Goal: Task Accomplishment & Management: Use online tool/utility

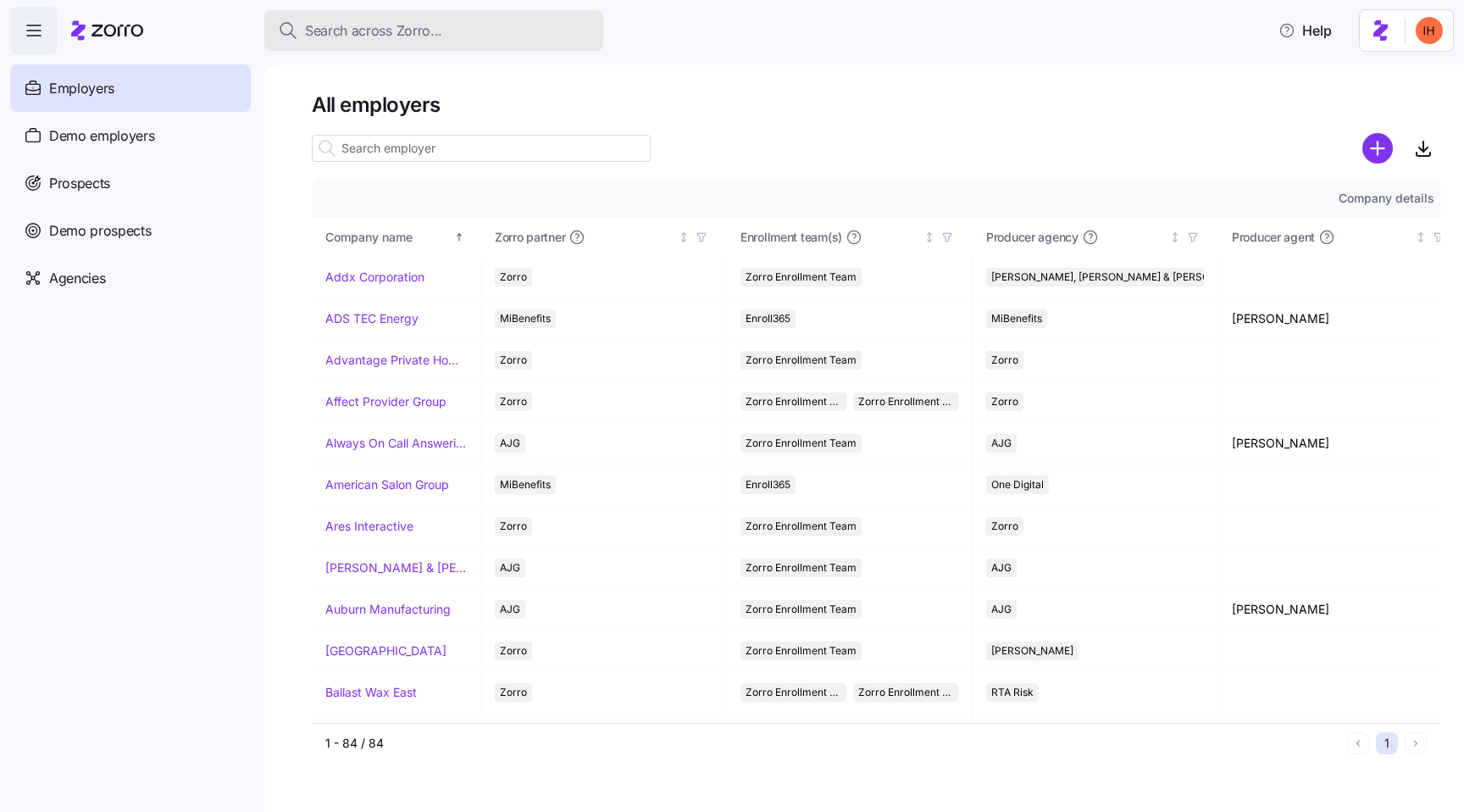
click at [367, 32] on span "Search across Zorro..." at bounding box center [374, 31] width 137 height 21
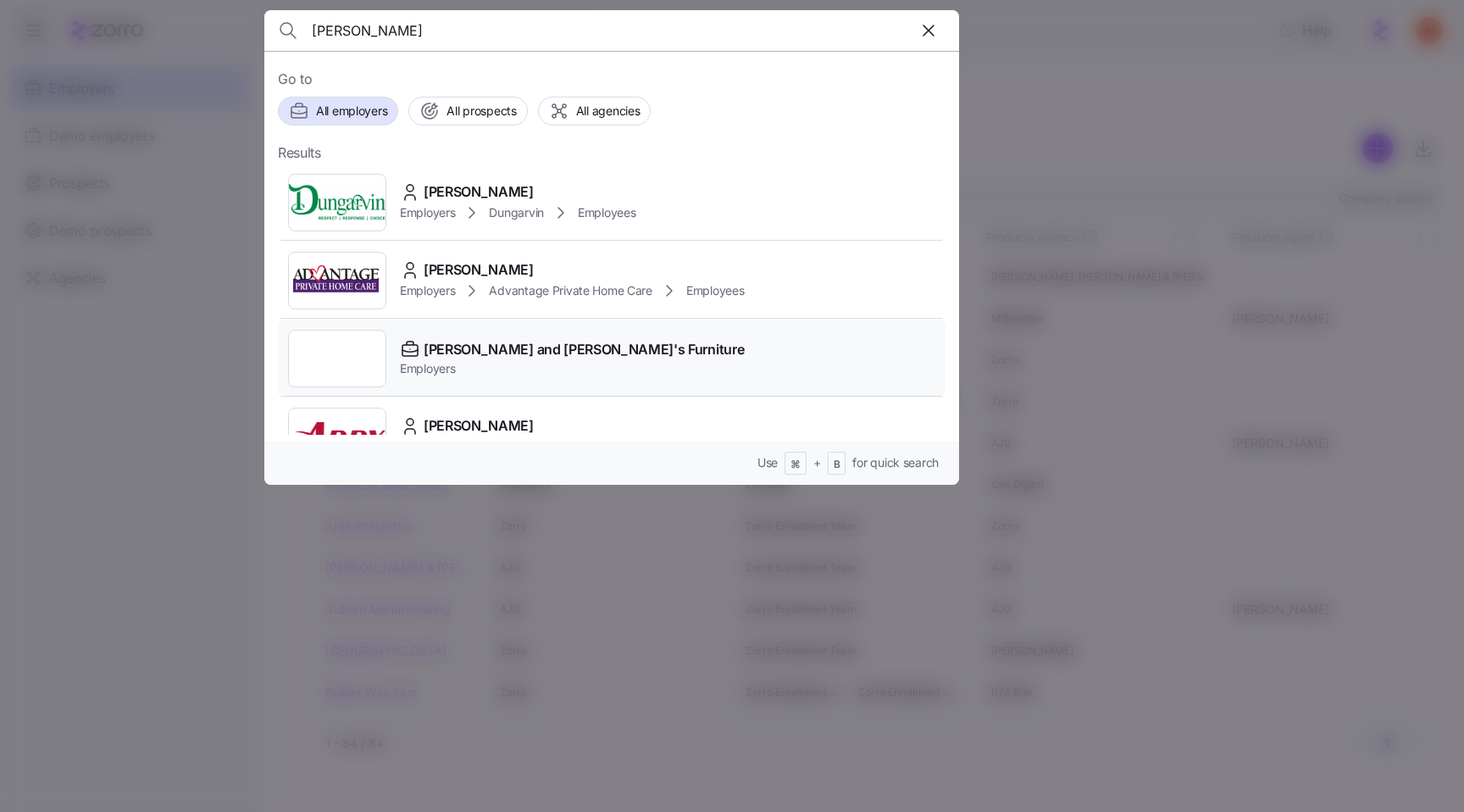
type input "[PERSON_NAME]"
click at [544, 370] on span "Employers" at bounding box center [572, 368] width 344 height 17
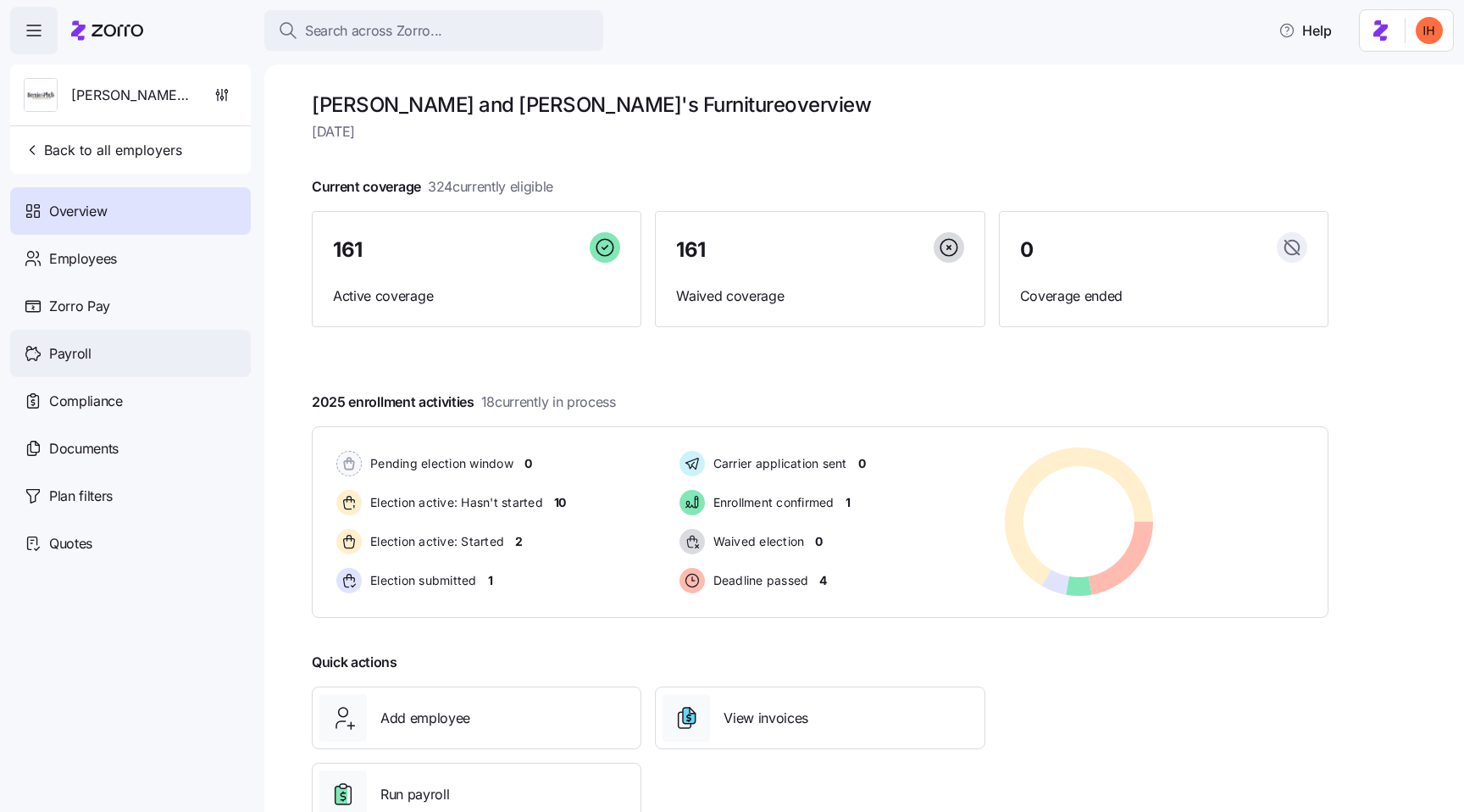
click at [59, 343] on span "Payroll" at bounding box center [70, 354] width 42 height 21
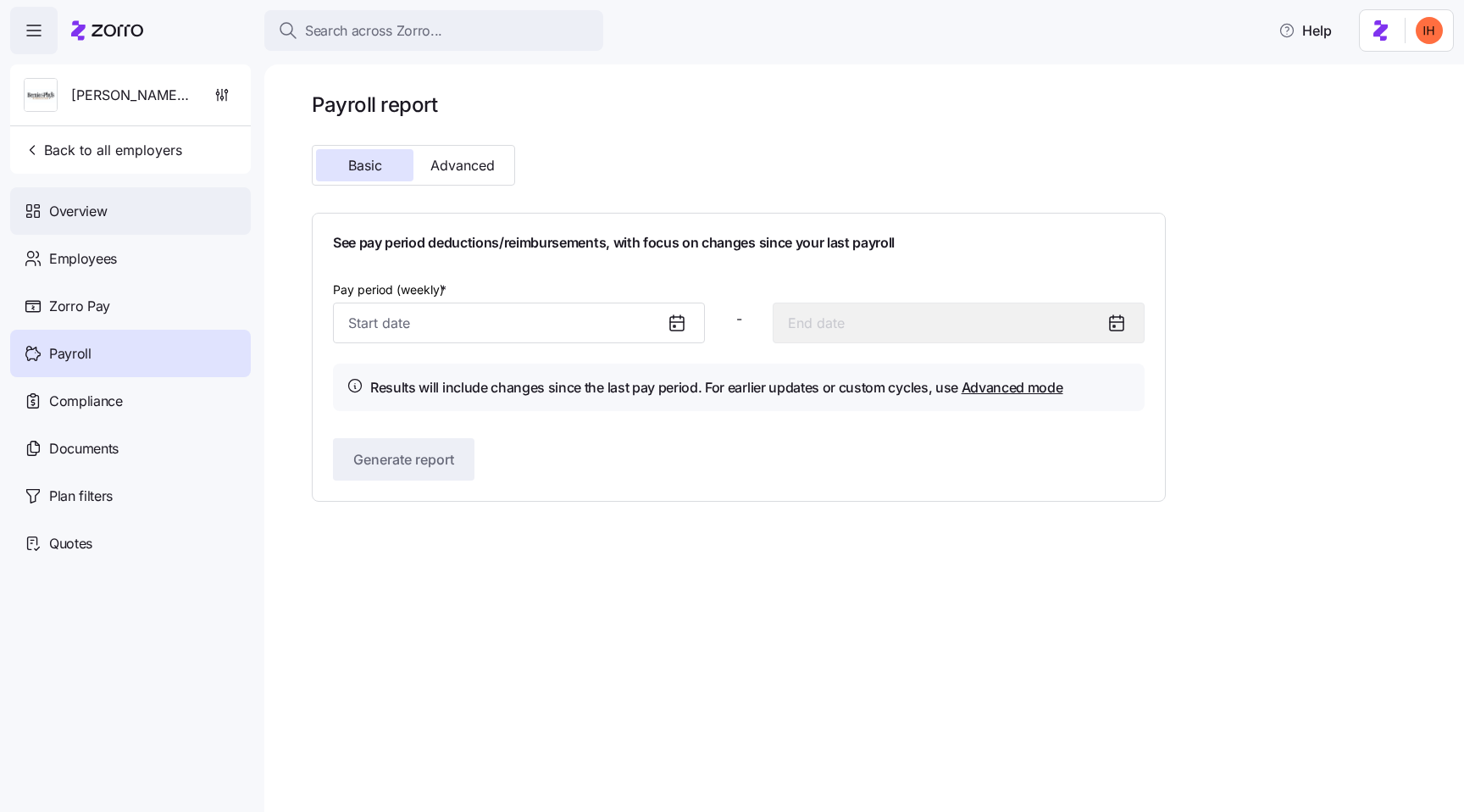
click at [146, 213] on div "Overview" at bounding box center [130, 211] width 240 height 48
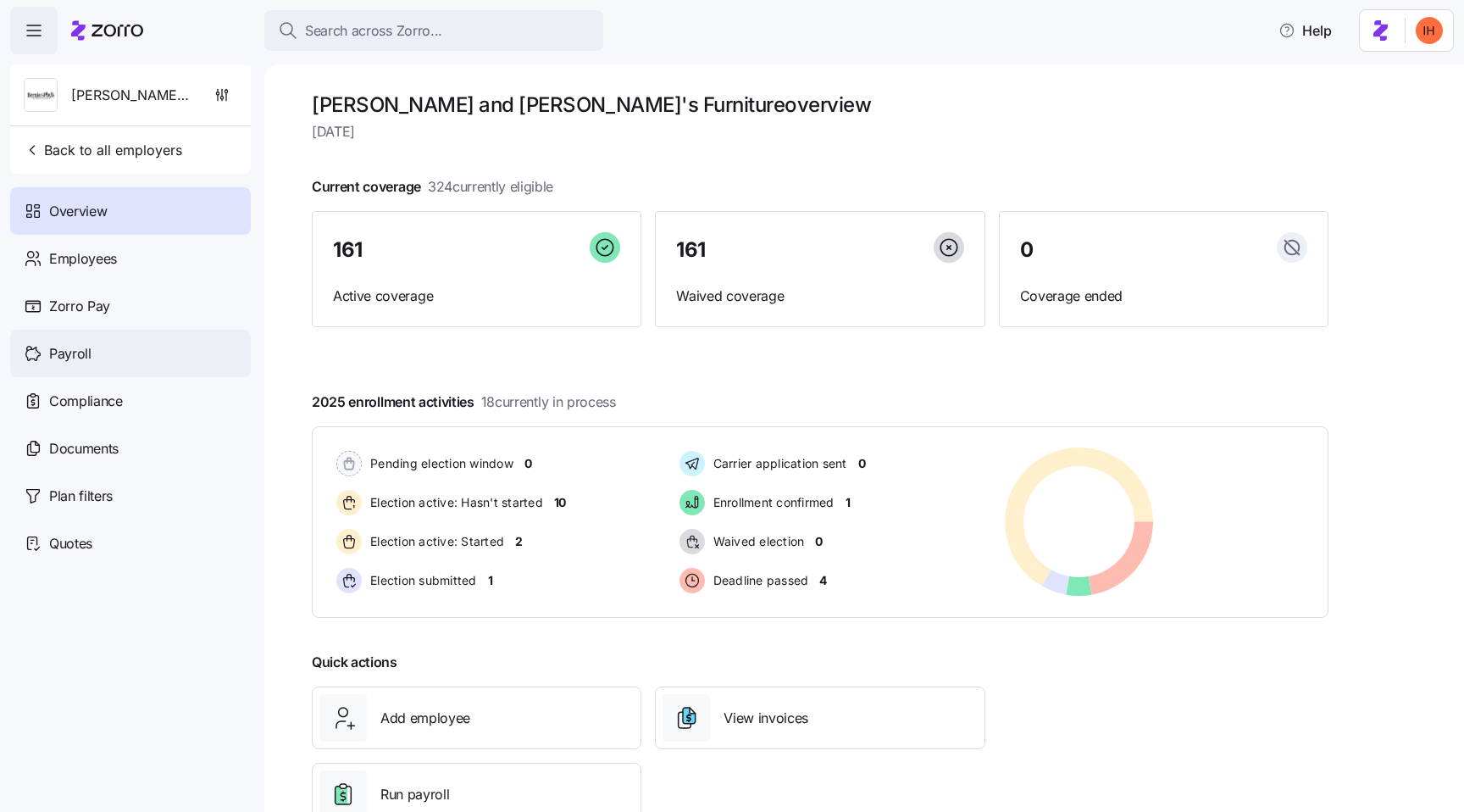
click at [84, 362] on span "Payroll" at bounding box center [70, 354] width 42 height 21
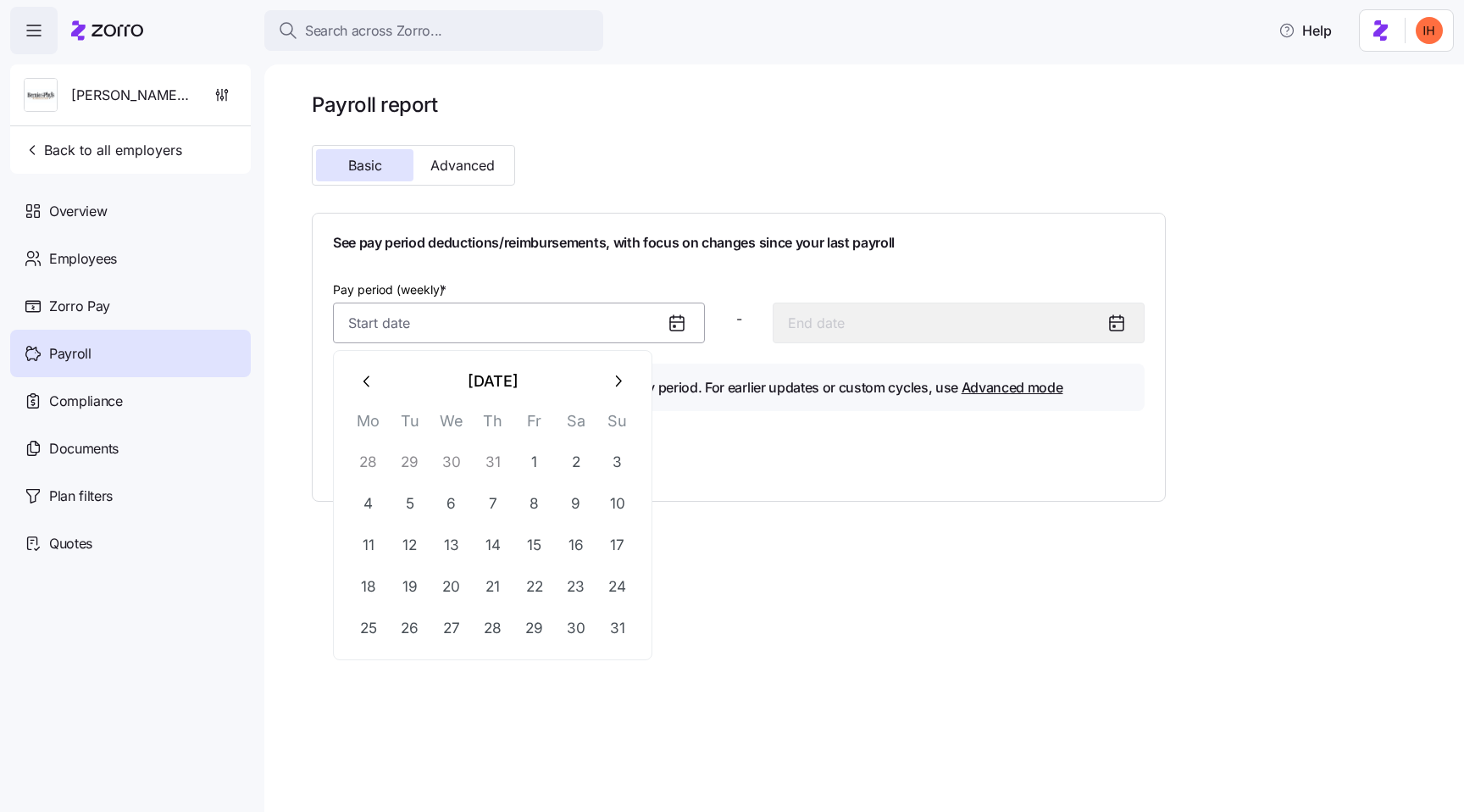
click at [482, 311] on input "Pay period (weekly) *" at bounding box center [518, 323] width 372 height 40
click at [417, 462] on button "29" at bounding box center [410, 463] width 40 height 40
type input "[DATE]"
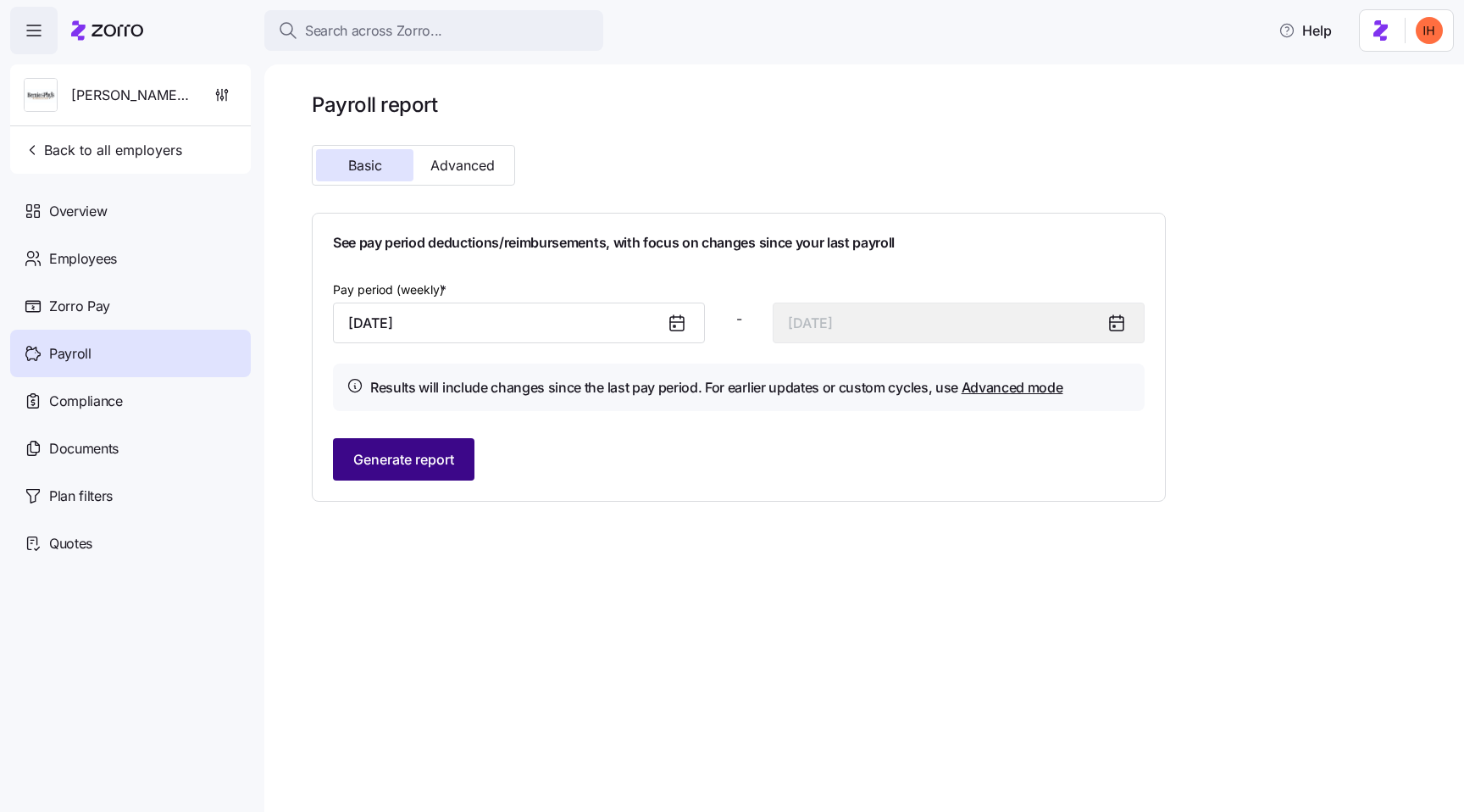
click at [431, 453] on span "Generate report" at bounding box center [404, 458] width 101 height 20
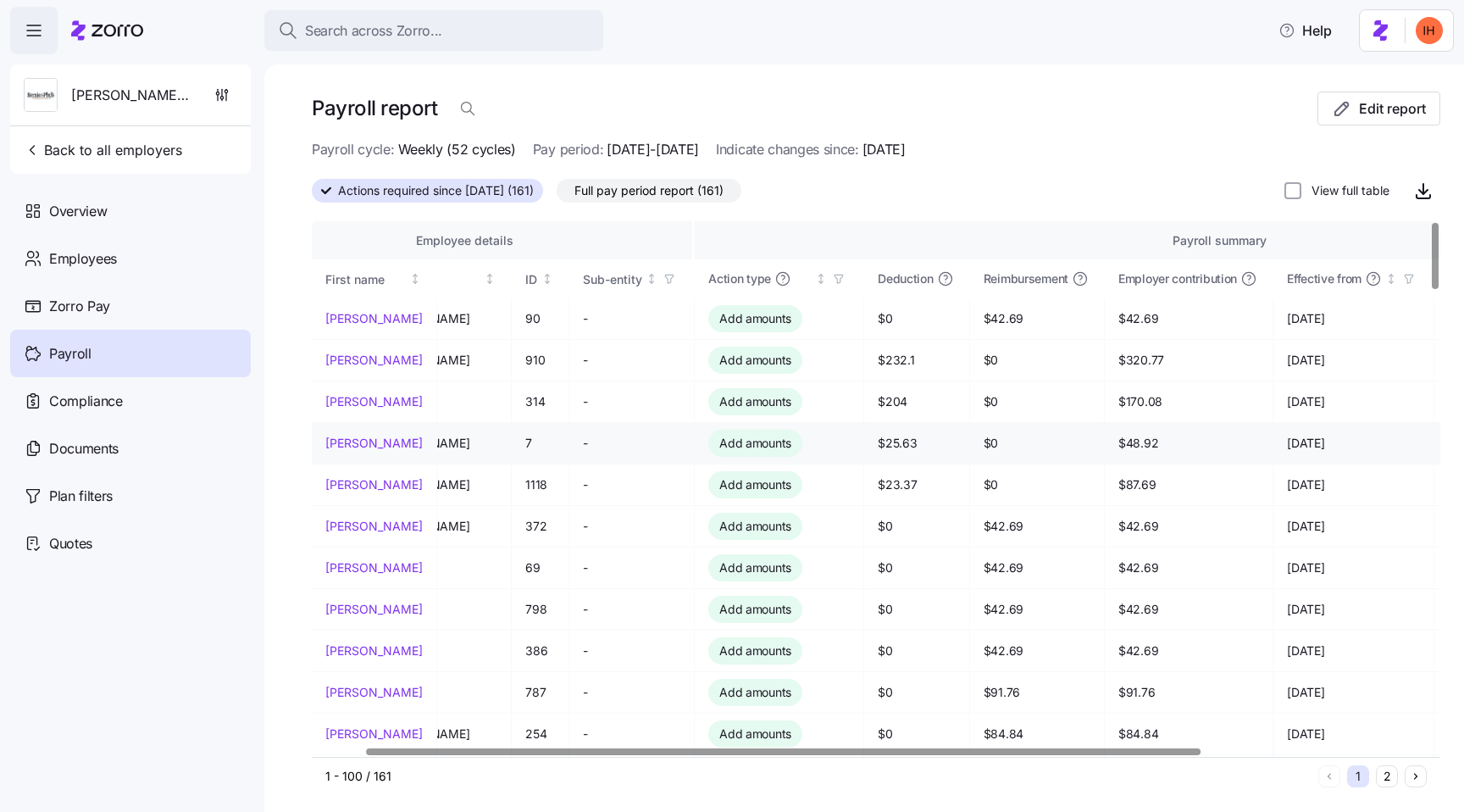
scroll to position [0, 81]
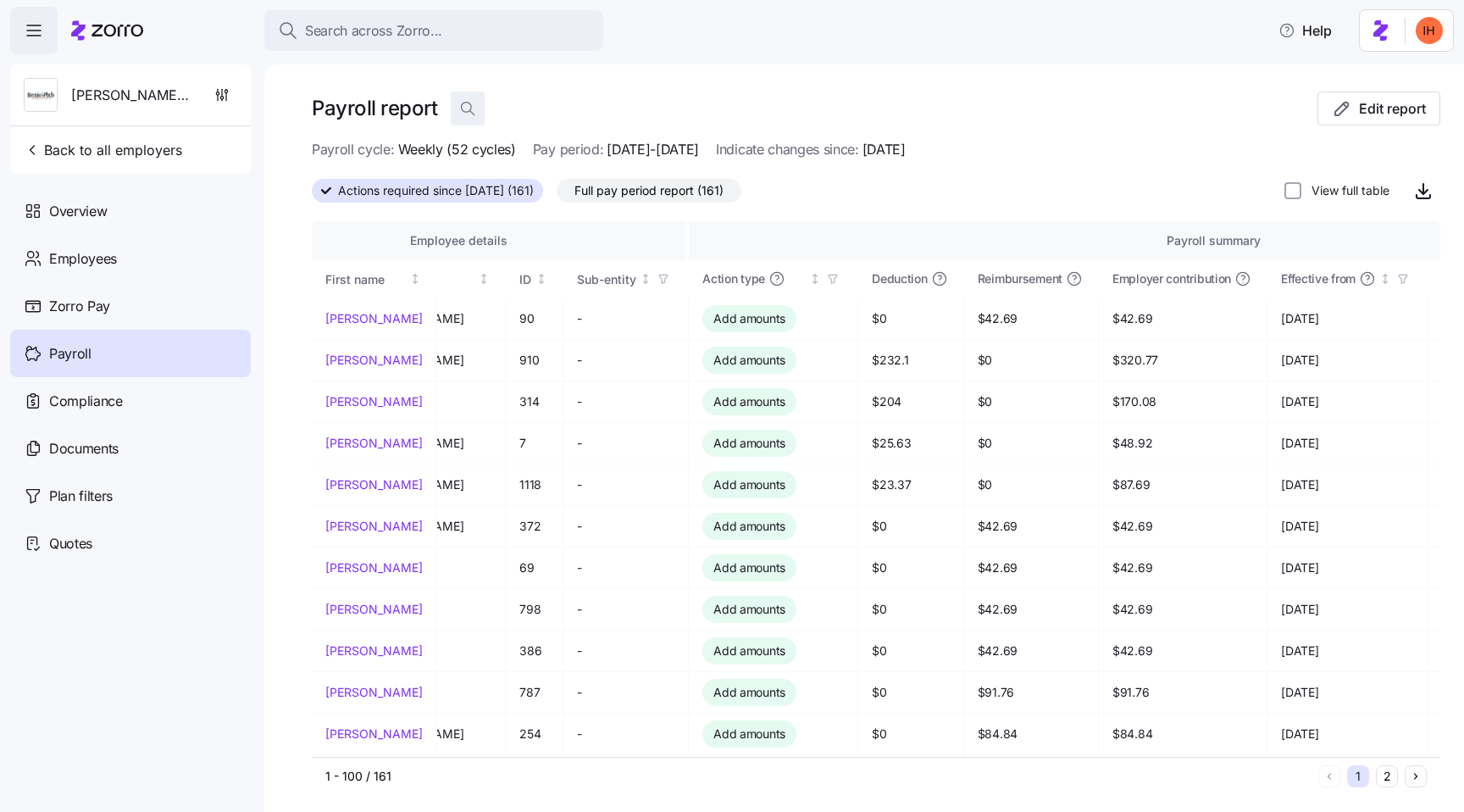
click at [470, 113] on icon "button" at bounding box center [467, 108] width 17 height 17
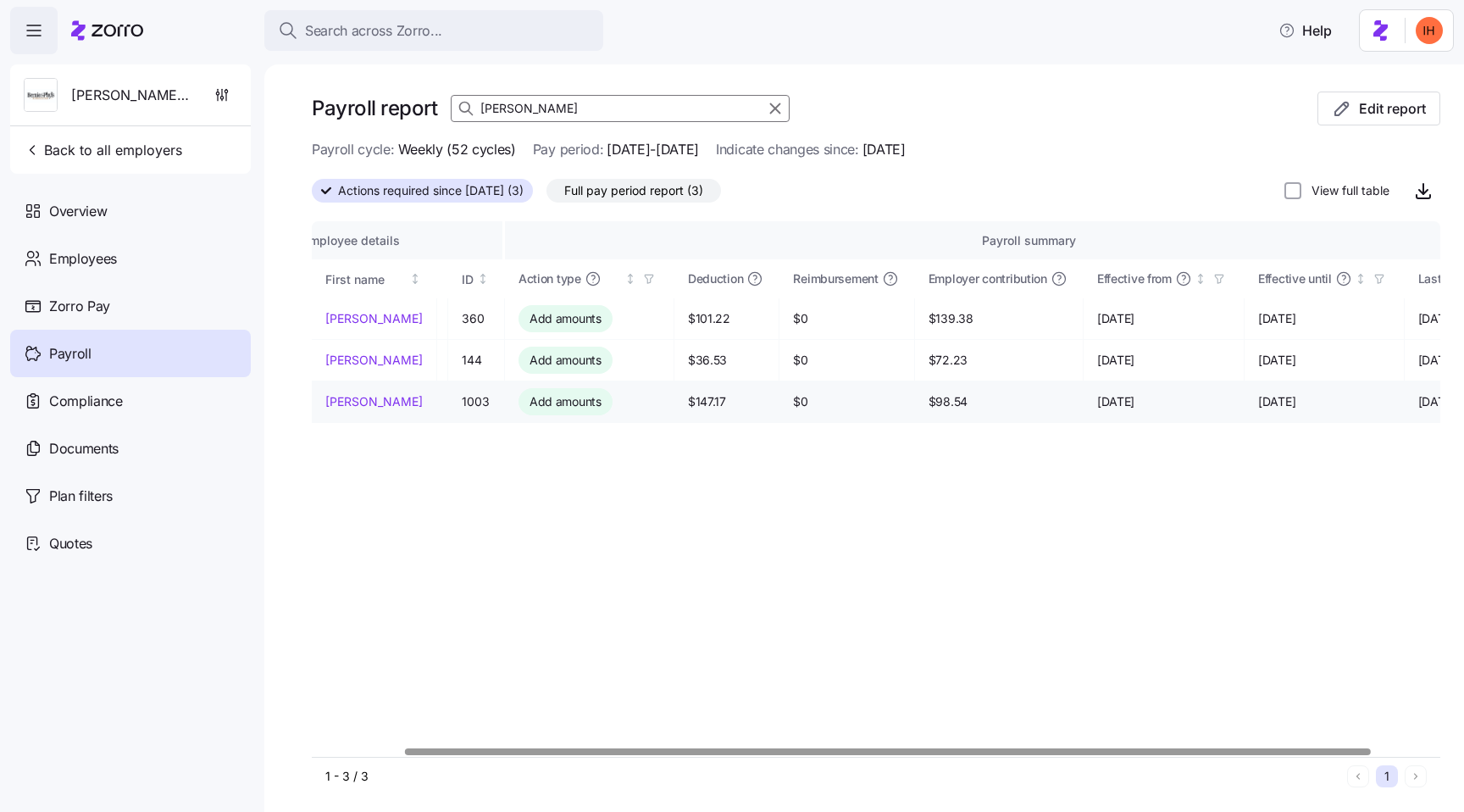
scroll to position [0, 106]
type input "[PERSON_NAME]"
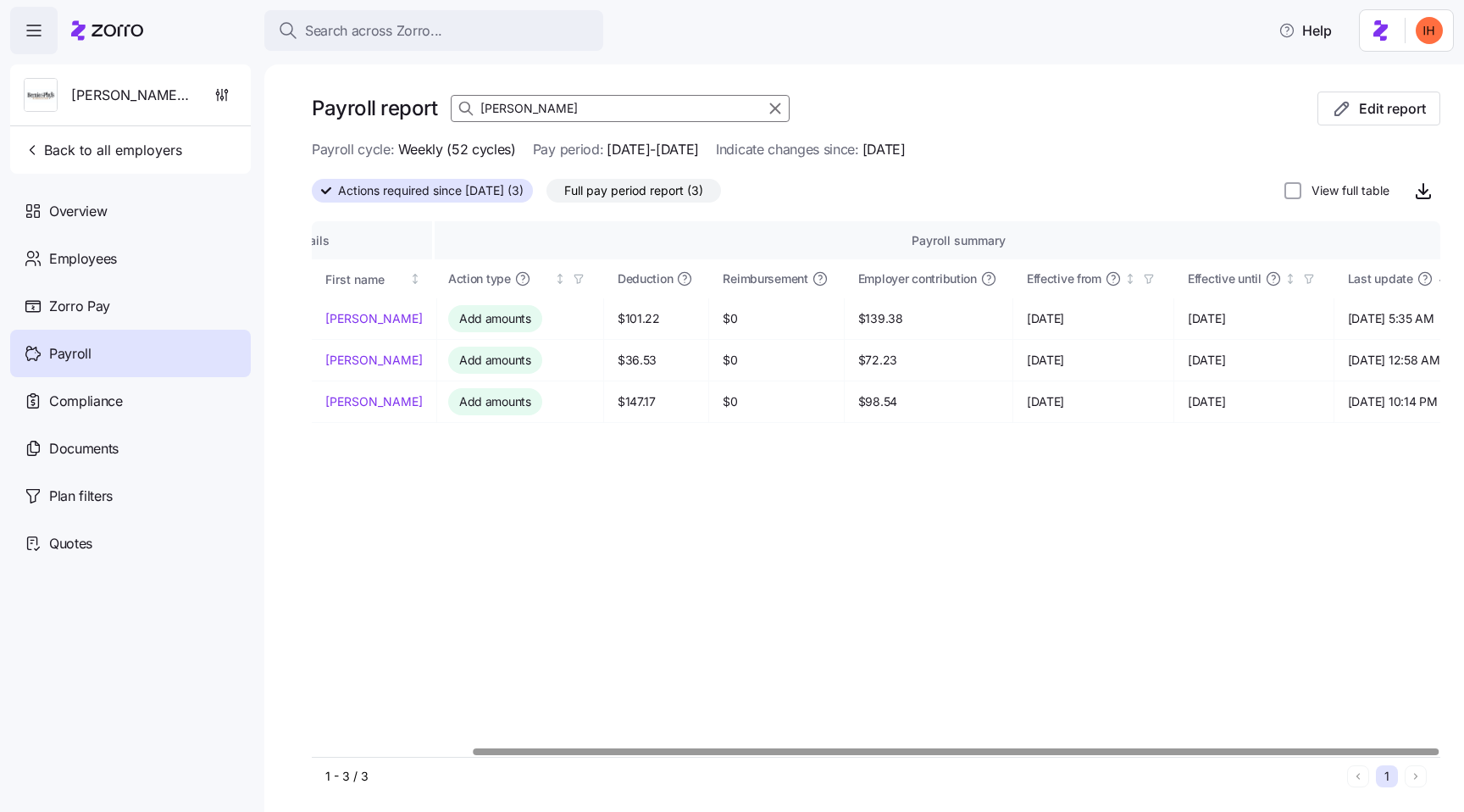
scroll to position [0, 187]
click at [774, 106] on icon "button" at bounding box center [775, 108] width 18 height 20
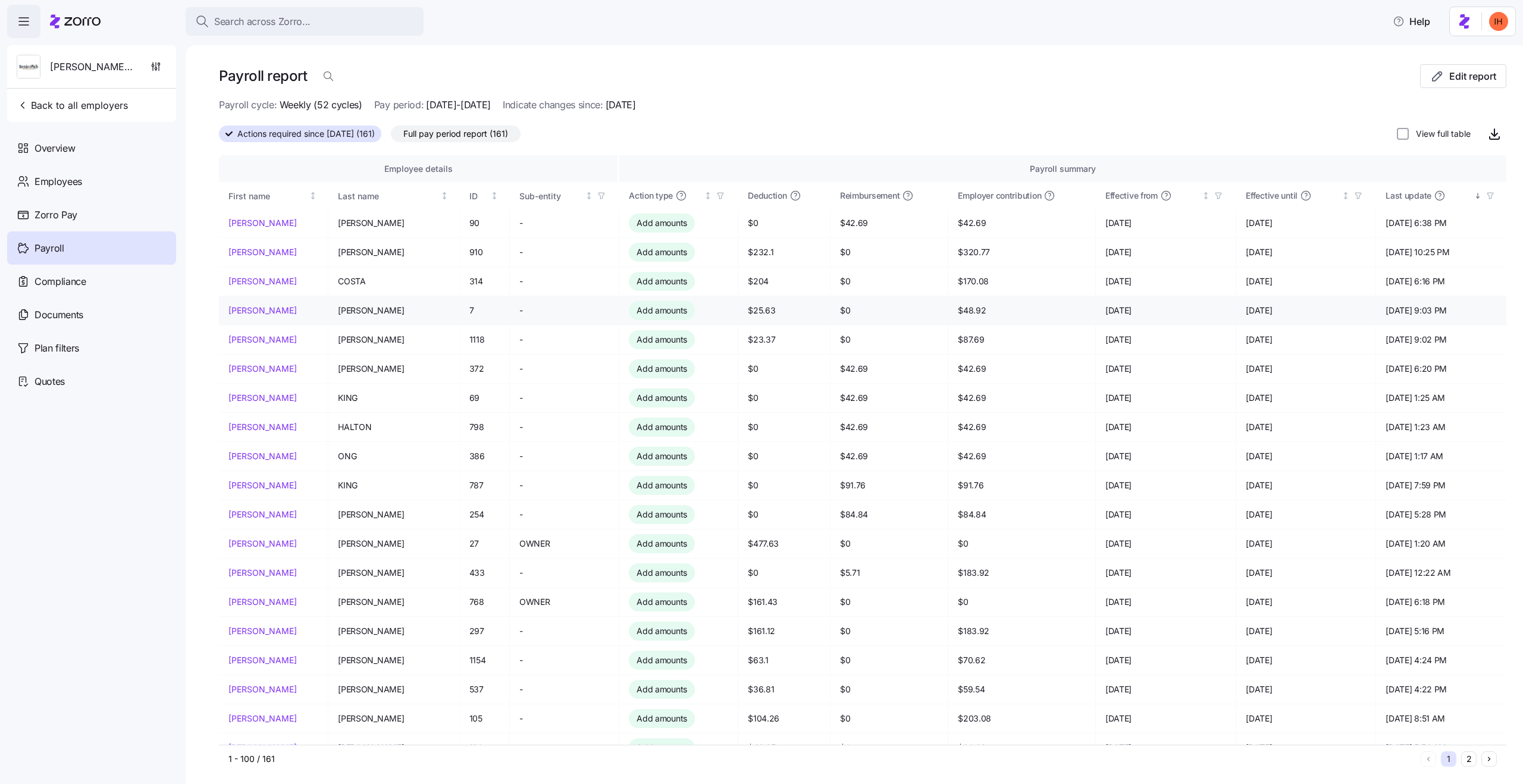
scroll to position [1, 0]
